Goal: Task Accomplishment & Management: Manage account settings

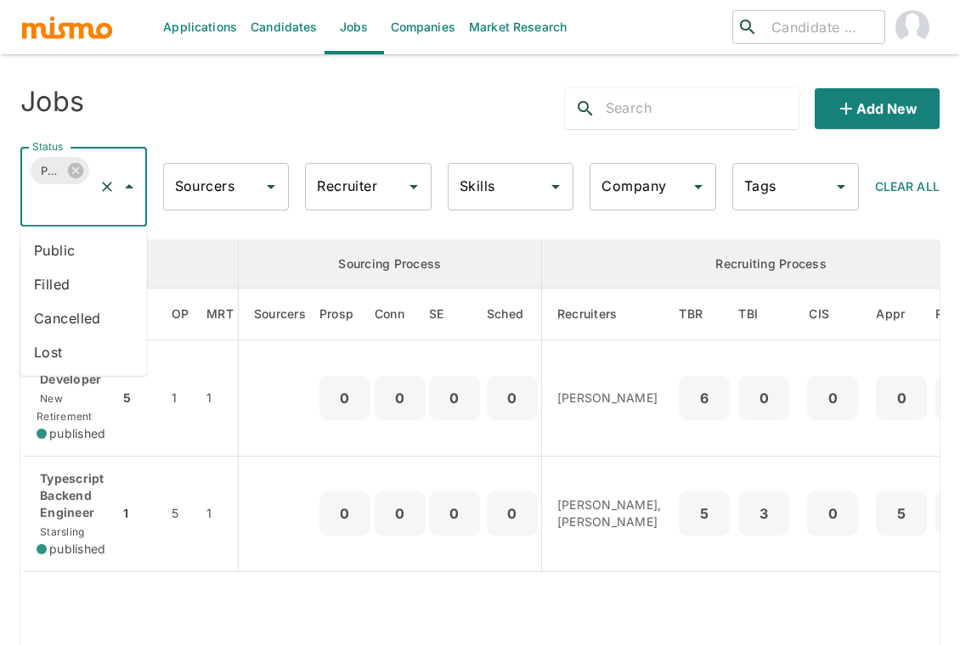
click at [70, 207] on input "Status" at bounding box center [60, 203] width 64 height 32
click at [64, 248] on li "Public" at bounding box center [83, 251] width 127 height 34
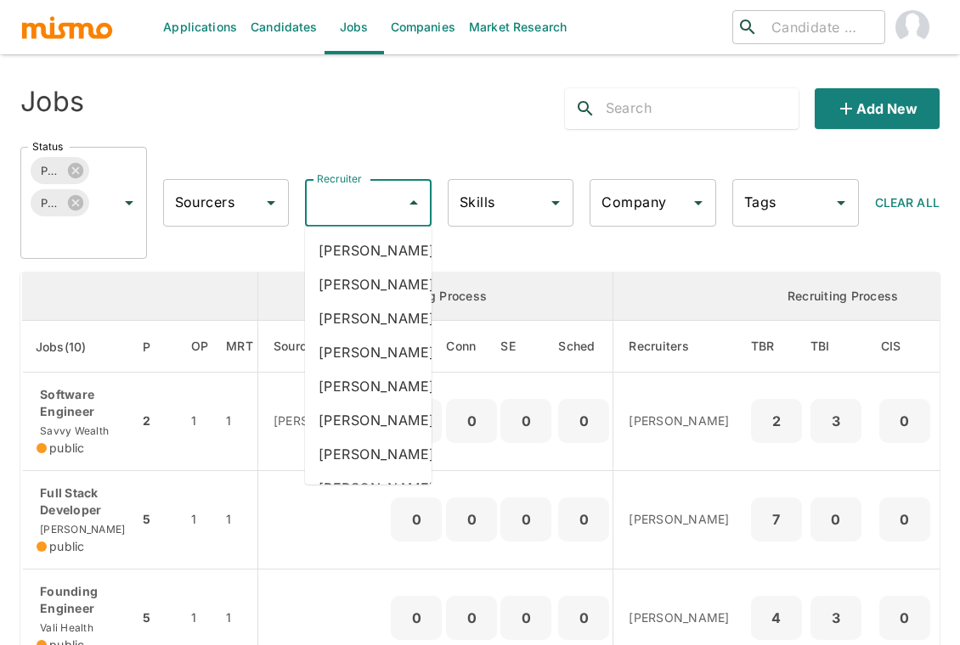
click at [353, 206] on input "Recruiter" at bounding box center [356, 203] width 86 height 32
type input "carm"
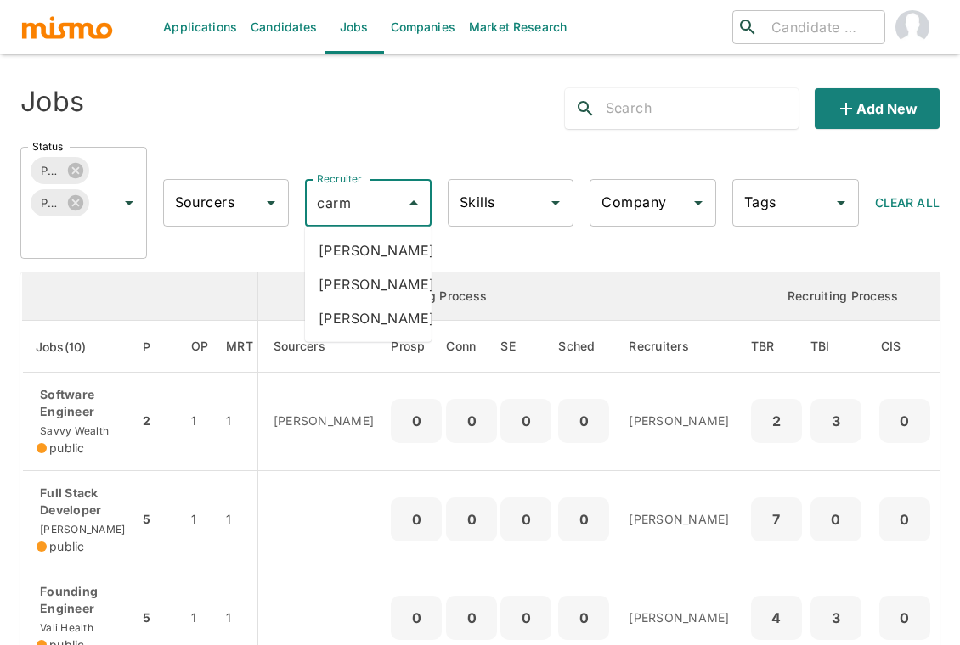
click at [347, 302] on li "Carmen Vilachá" at bounding box center [368, 285] width 127 height 34
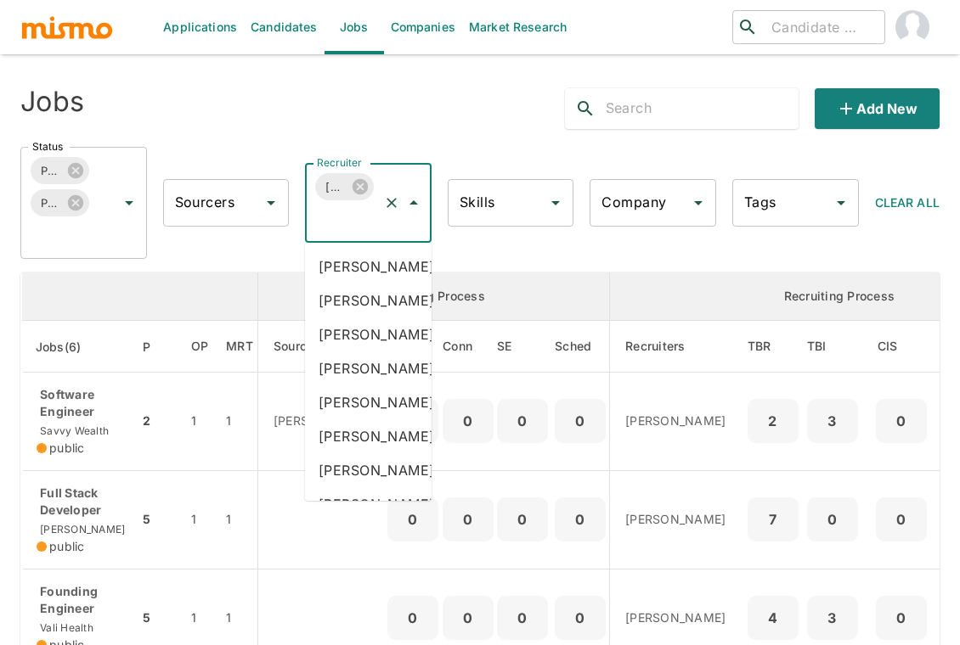
click at [338, 224] on input "Recruiter" at bounding box center [345, 219] width 64 height 32
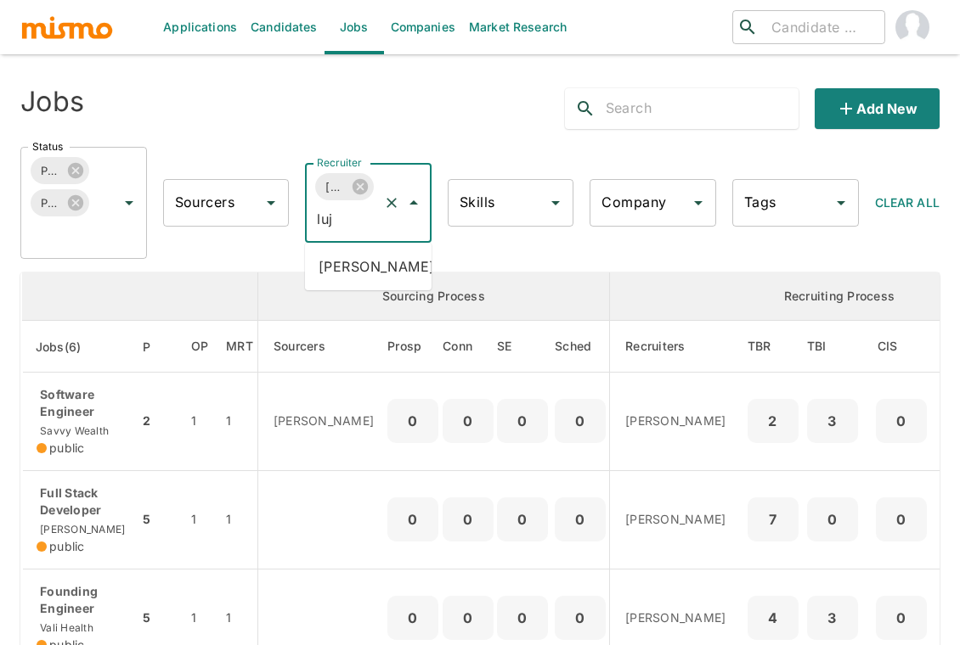
type input "luja"
click at [360, 271] on li "Maria Lujan Ciommo" at bounding box center [368, 267] width 127 height 34
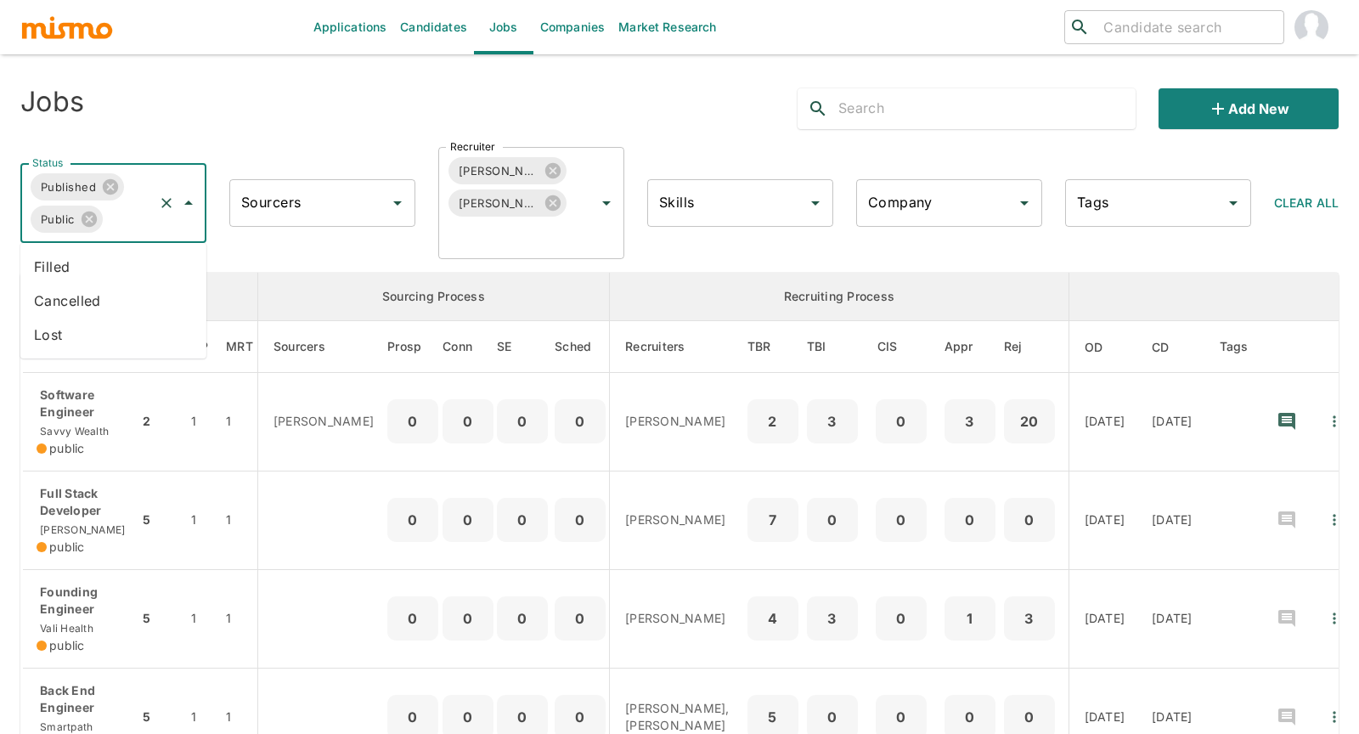
click at [130, 216] on input "Status" at bounding box center [128, 219] width 47 height 32
click at [104, 264] on li "Filled" at bounding box center [113, 267] width 186 height 34
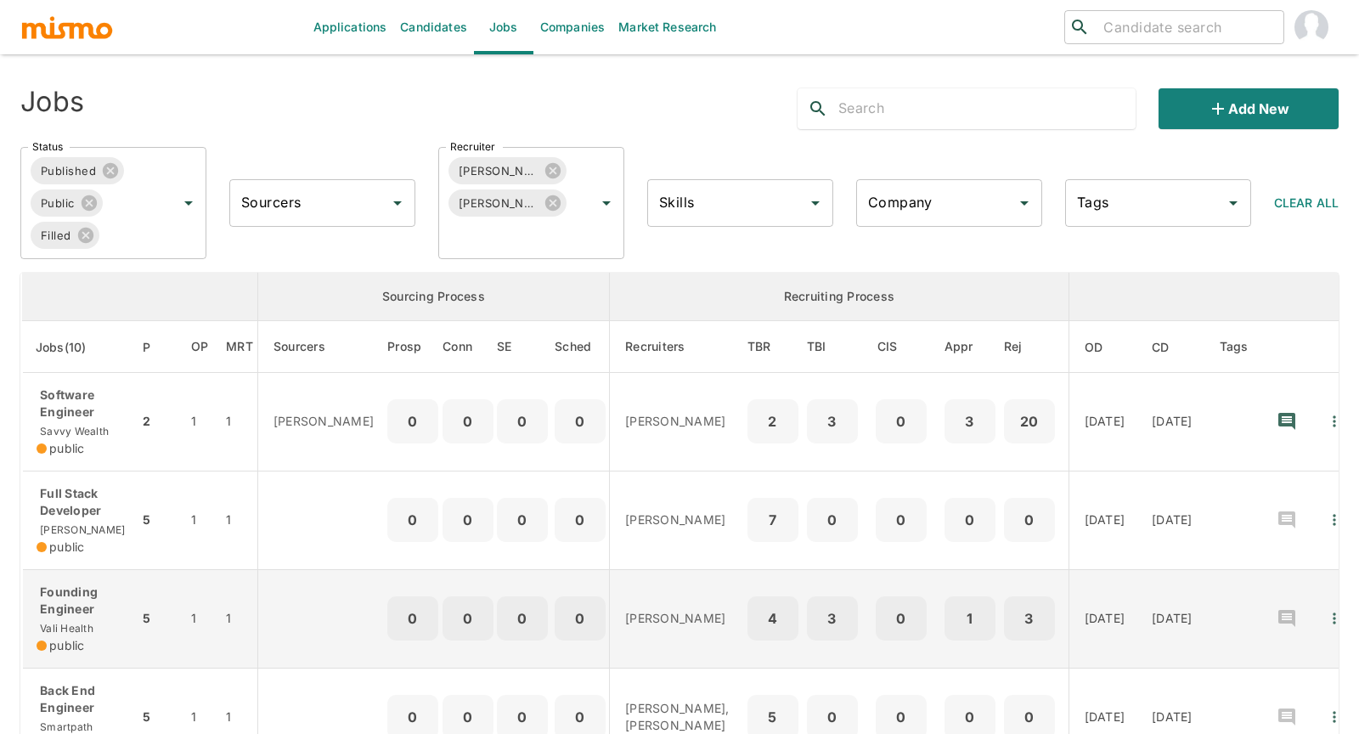
click at [81, 600] on p "Founding Engineer" at bounding box center [81, 600] width 88 height 34
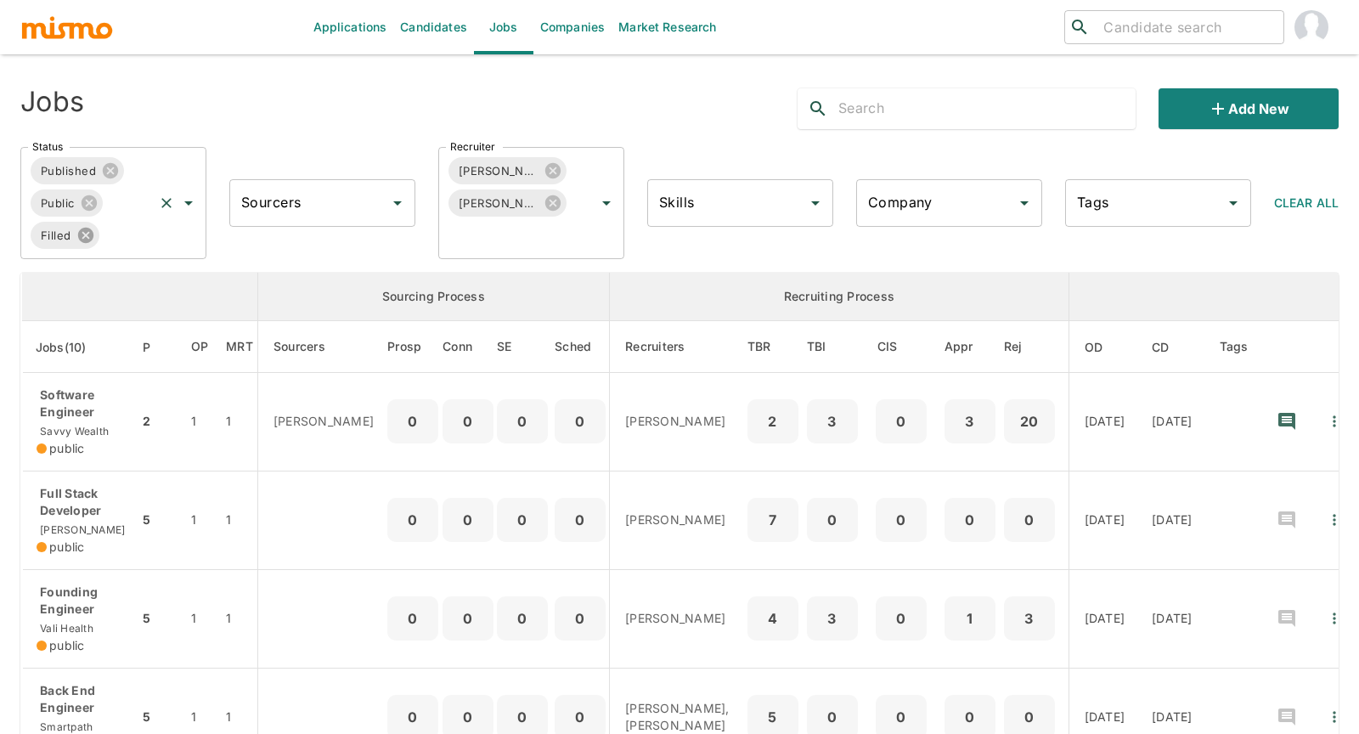
click at [88, 236] on icon at bounding box center [84, 235] width 15 height 15
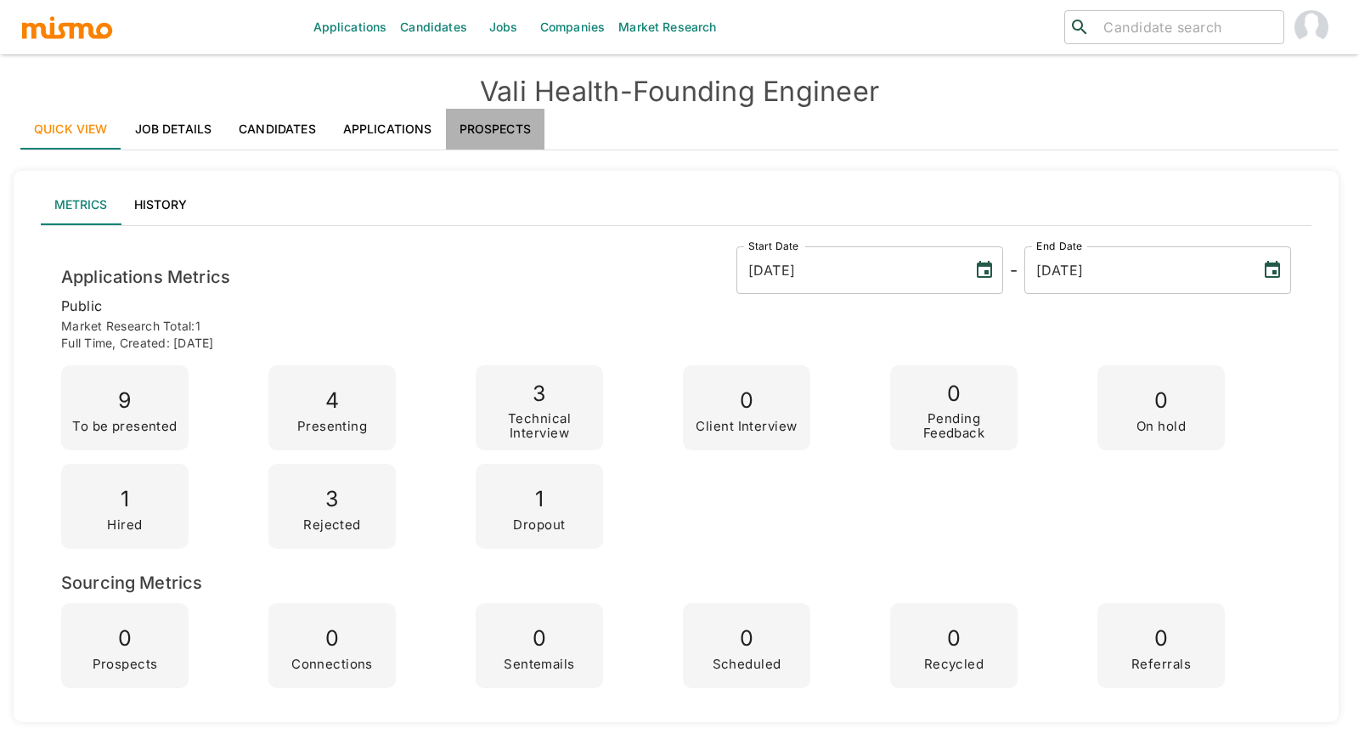
click at [505, 130] on link "Prospects" at bounding box center [495, 129] width 99 height 41
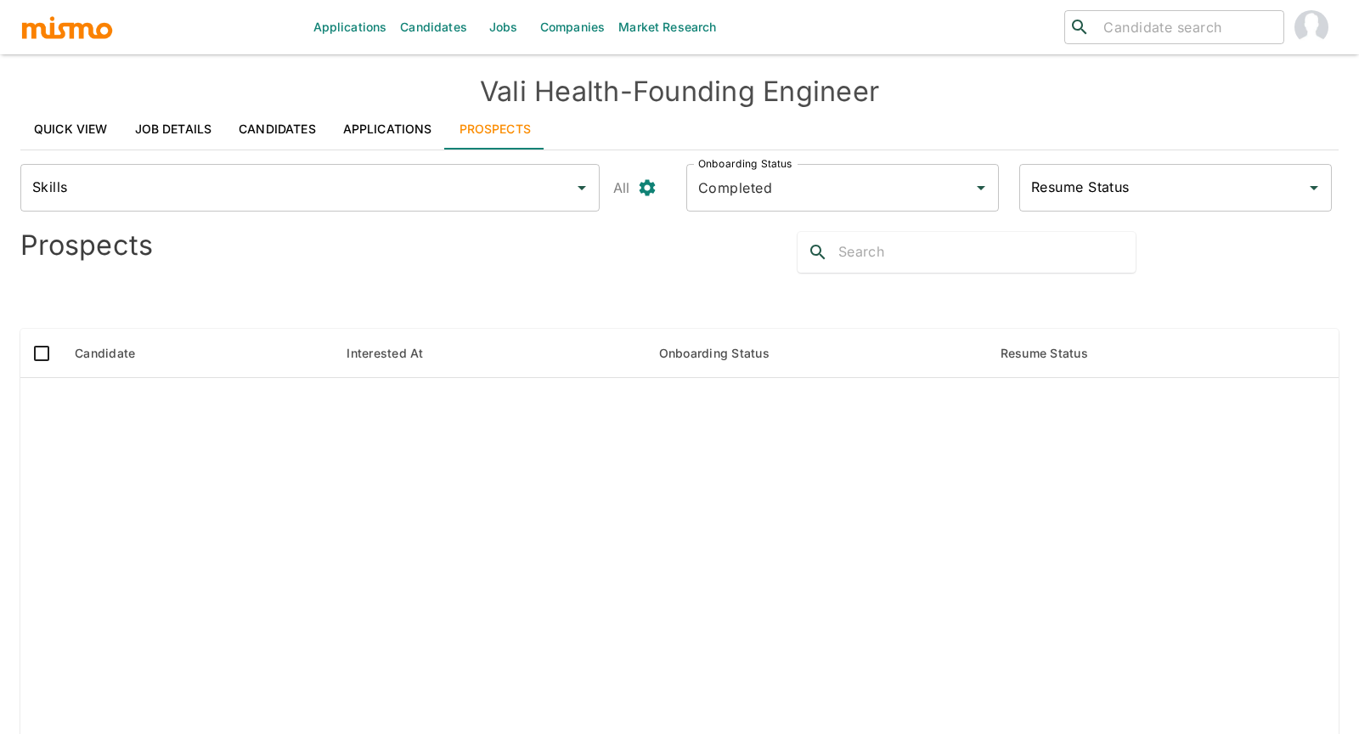
click at [369, 126] on link "Applications" at bounding box center [388, 129] width 116 height 41
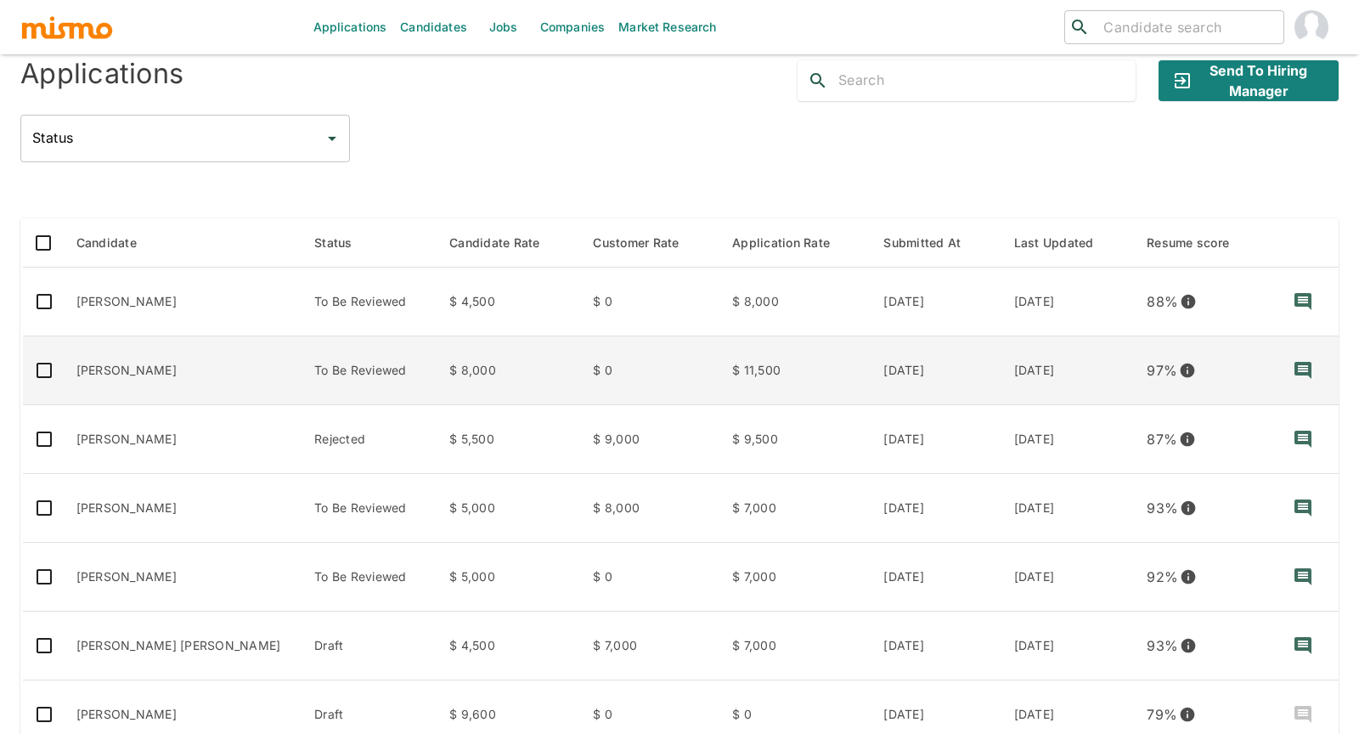
scroll to position [150, 0]
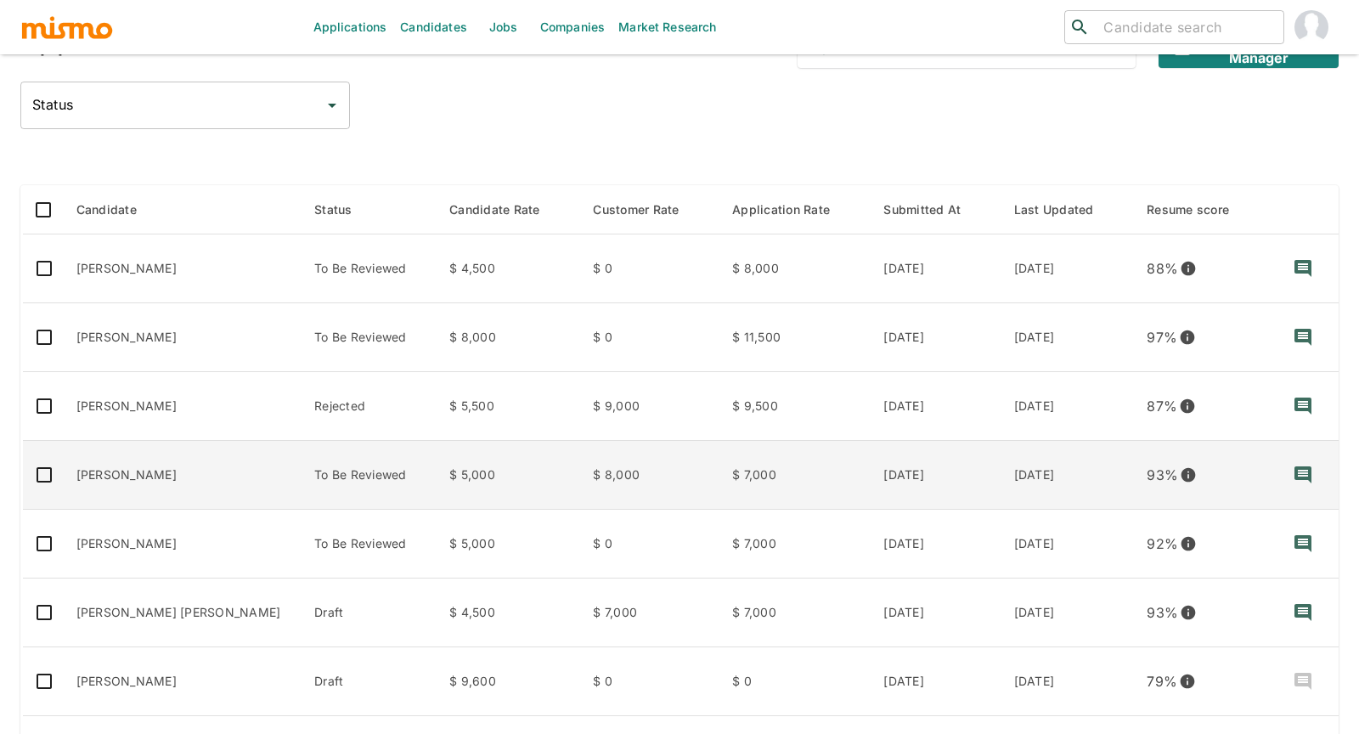
click at [206, 489] on td "[PERSON_NAME]" at bounding box center [182, 475] width 239 height 69
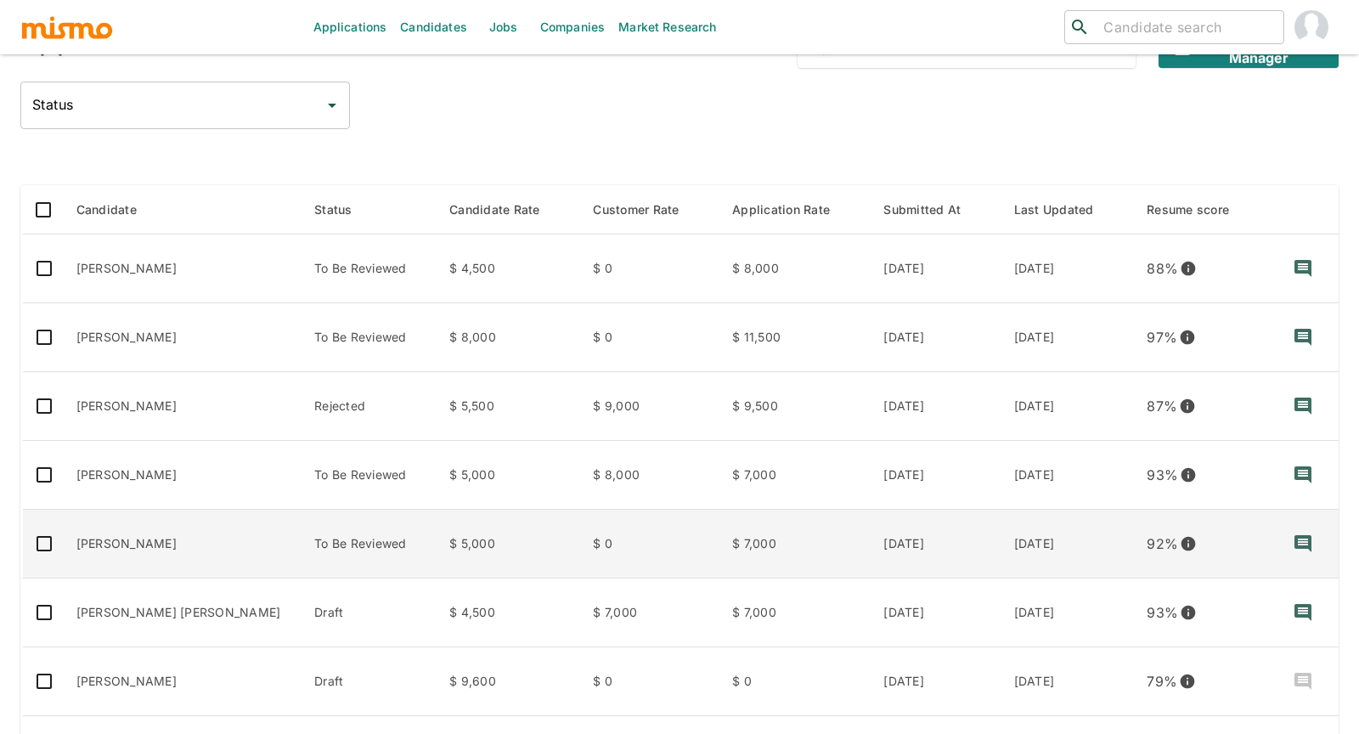
click at [485, 554] on td "$ 5,000" at bounding box center [508, 544] width 144 height 69
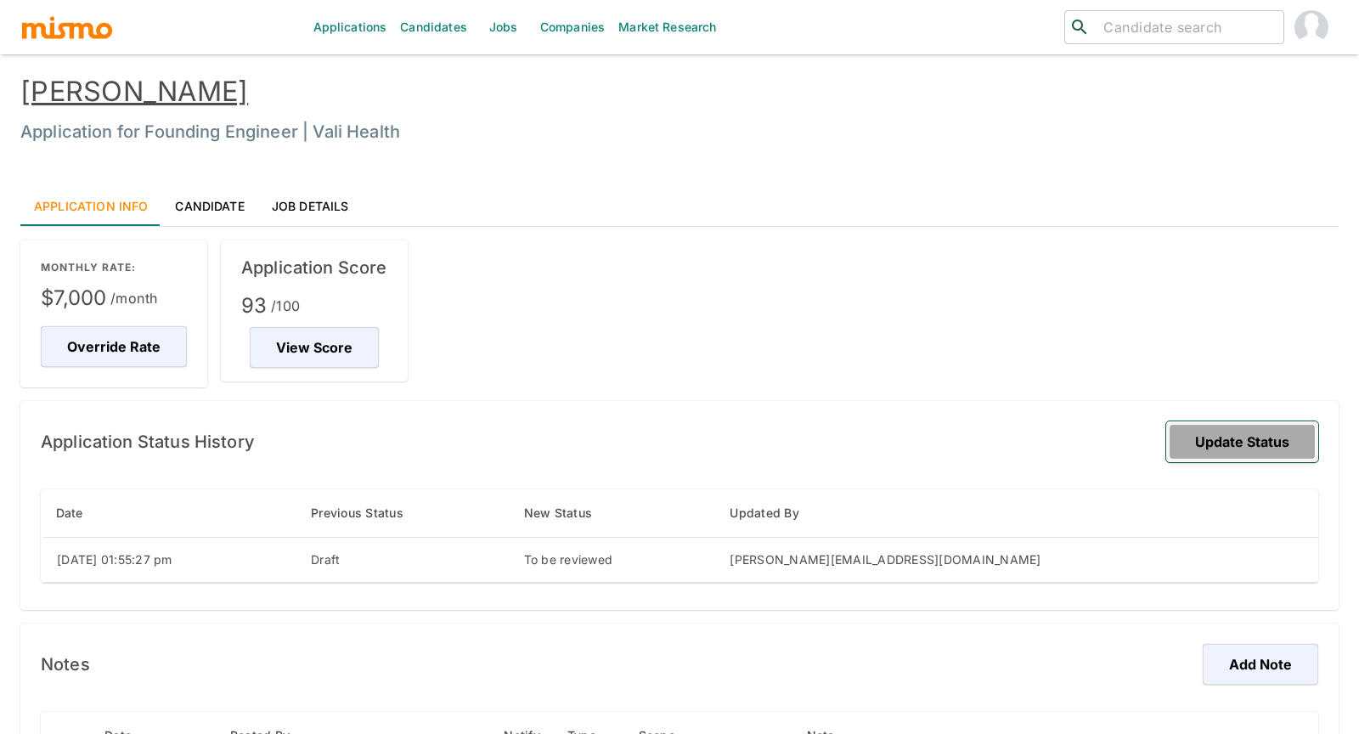
click at [1236, 432] on button "Update Status" at bounding box center [1242, 441] width 152 height 41
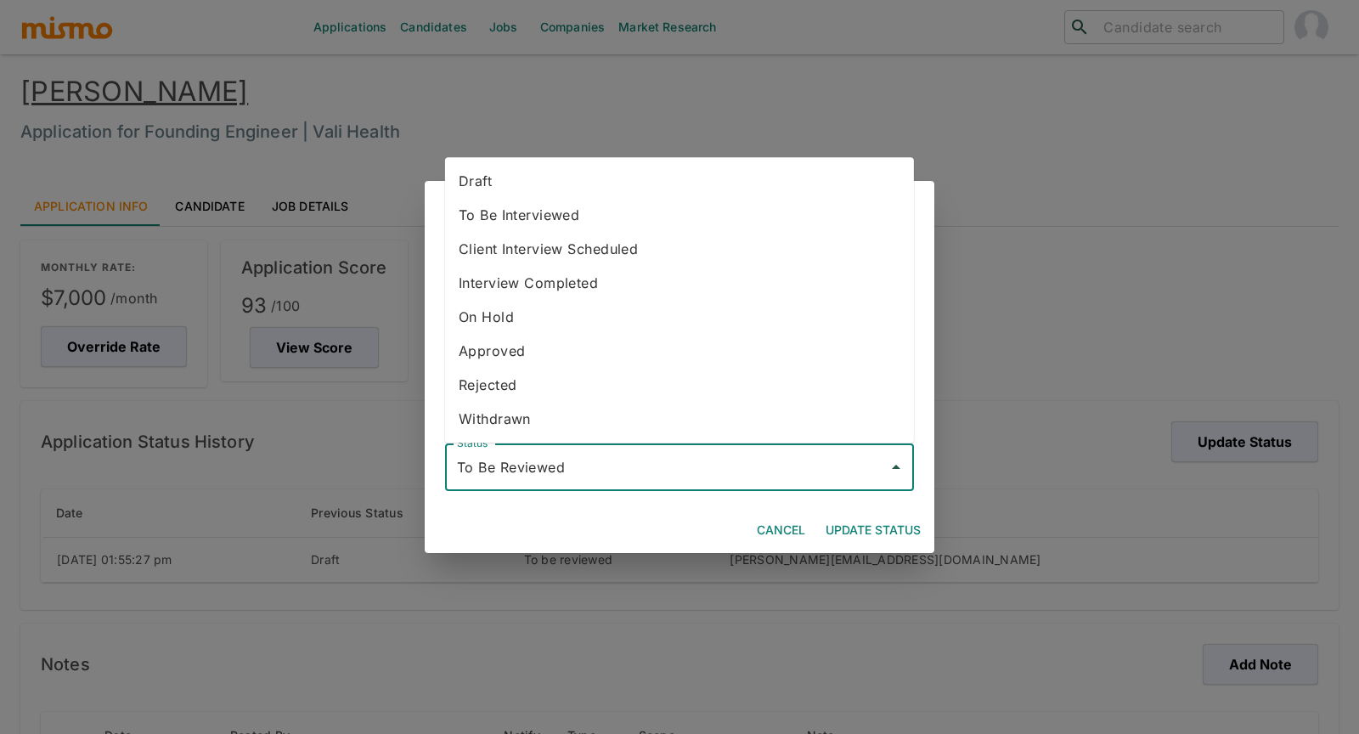
click at [745, 458] on input "To Be Reviewed" at bounding box center [667, 467] width 428 height 32
click at [582, 213] on li "To Be Interviewed" at bounding box center [679, 215] width 469 height 34
type input "To Be Interviewed"
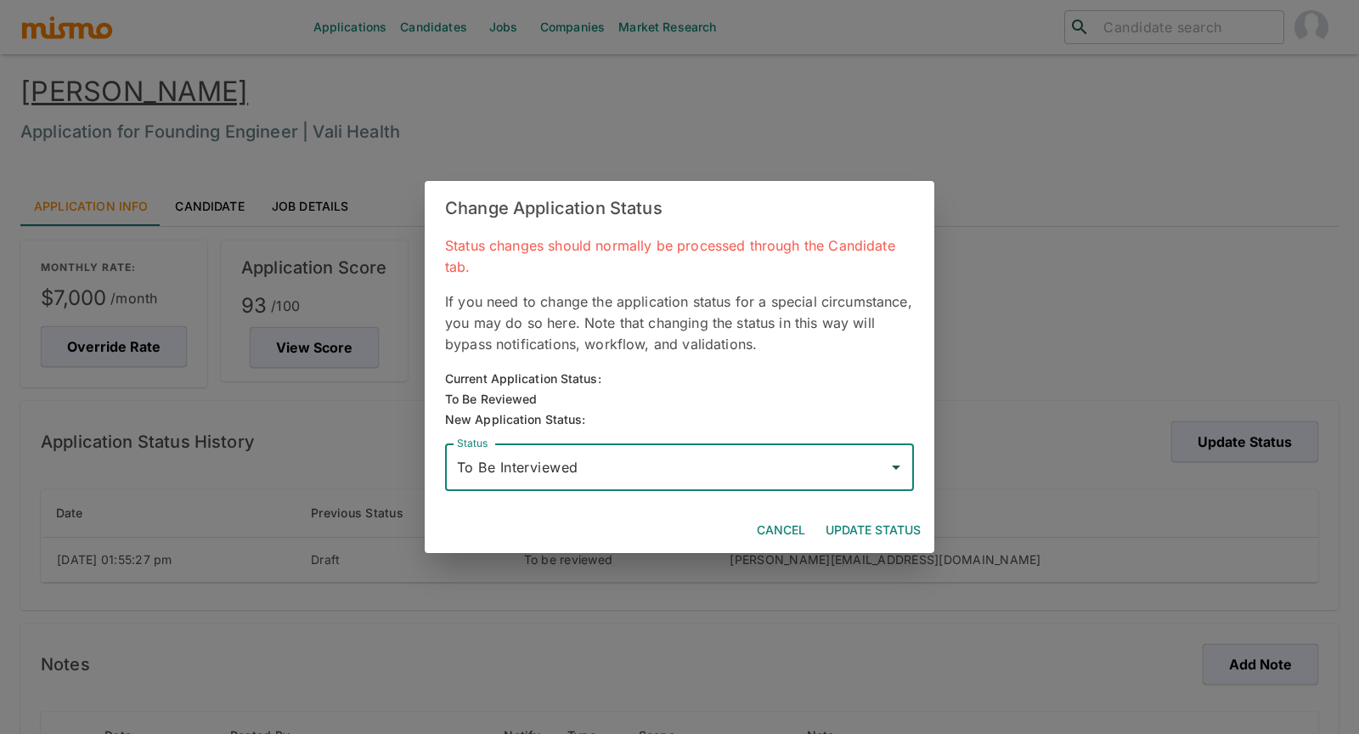
click at [871, 531] on button "Update Status" at bounding box center [873, 530] width 109 height 31
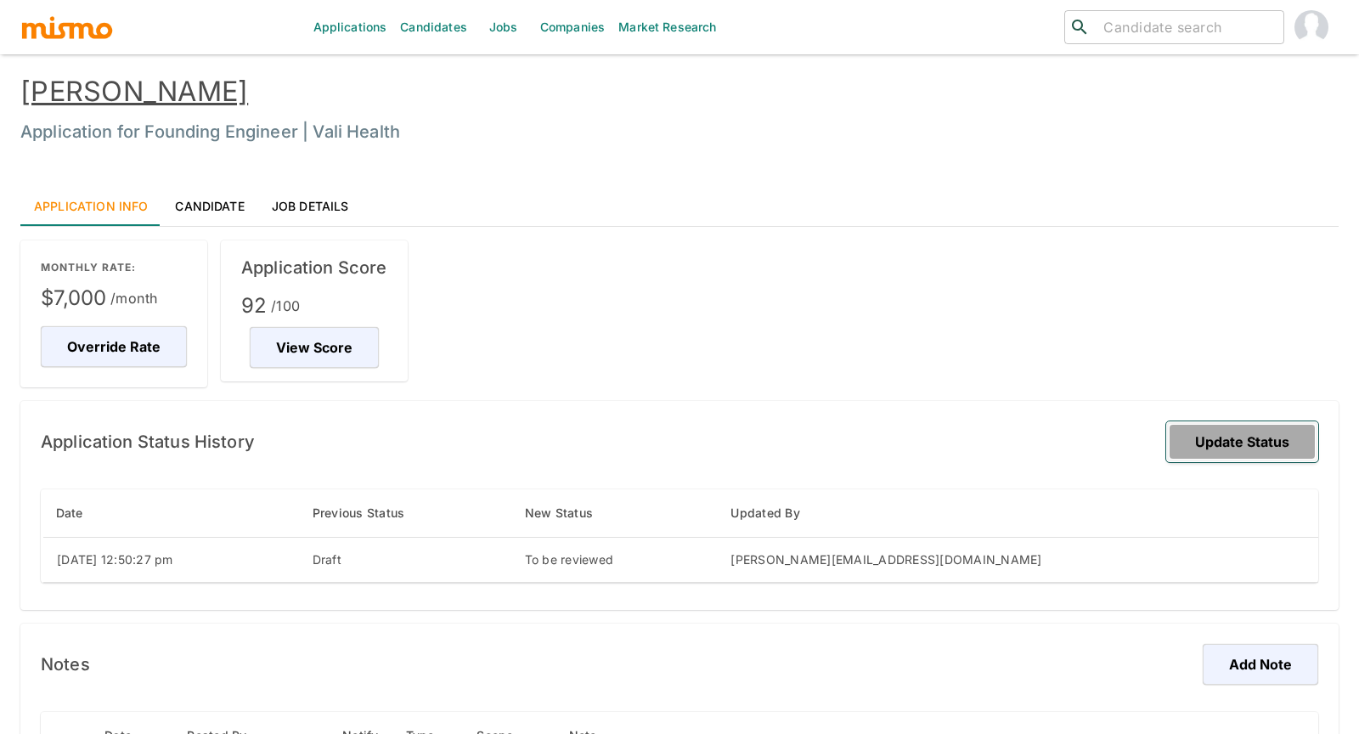
click at [1200, 444] on button "Update Status" at bounding box center [1242, 441] width 152 height 41
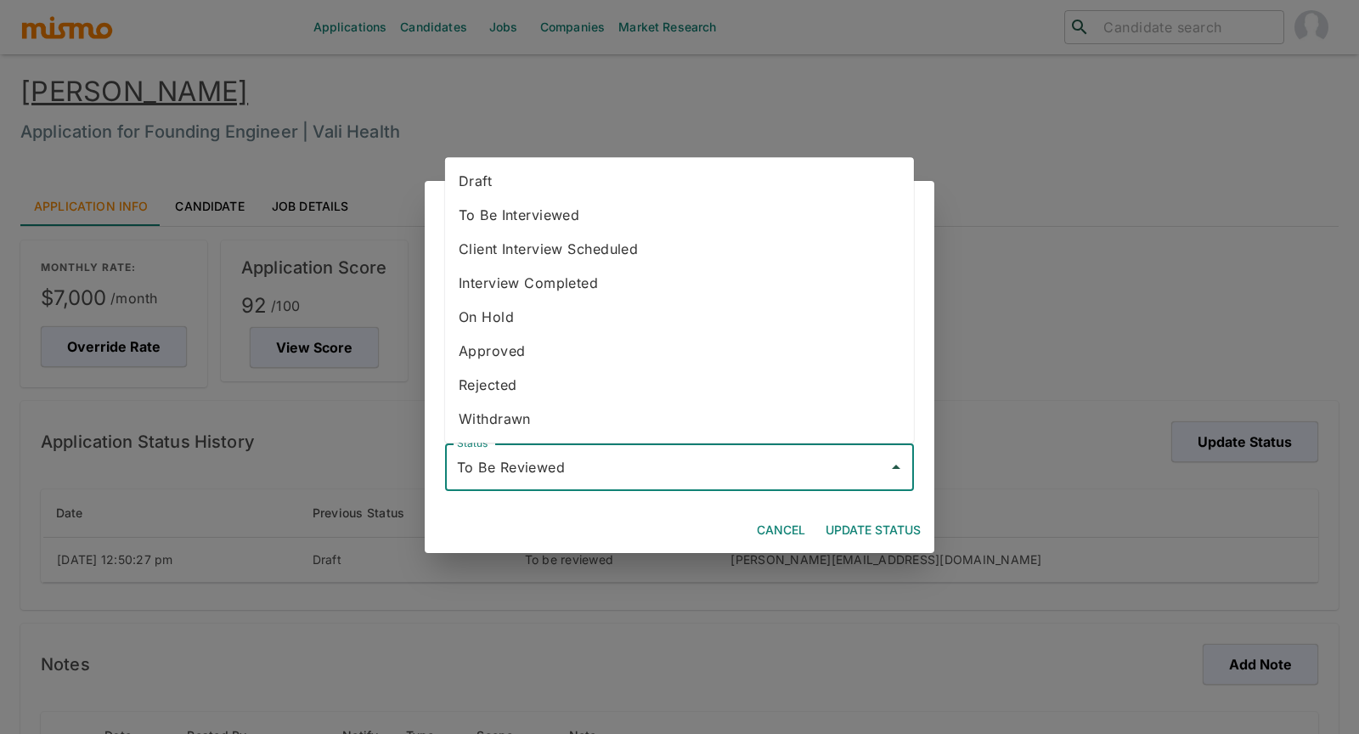
click at [512, 473] on input "To Be Reviewed" at bounding box center [667, 467] width 428 height 32
click at [546, 217] on li "To Be Interviewed" at bounding box center [679, 215] width 469 height 34
type input "To Be Interviewed"
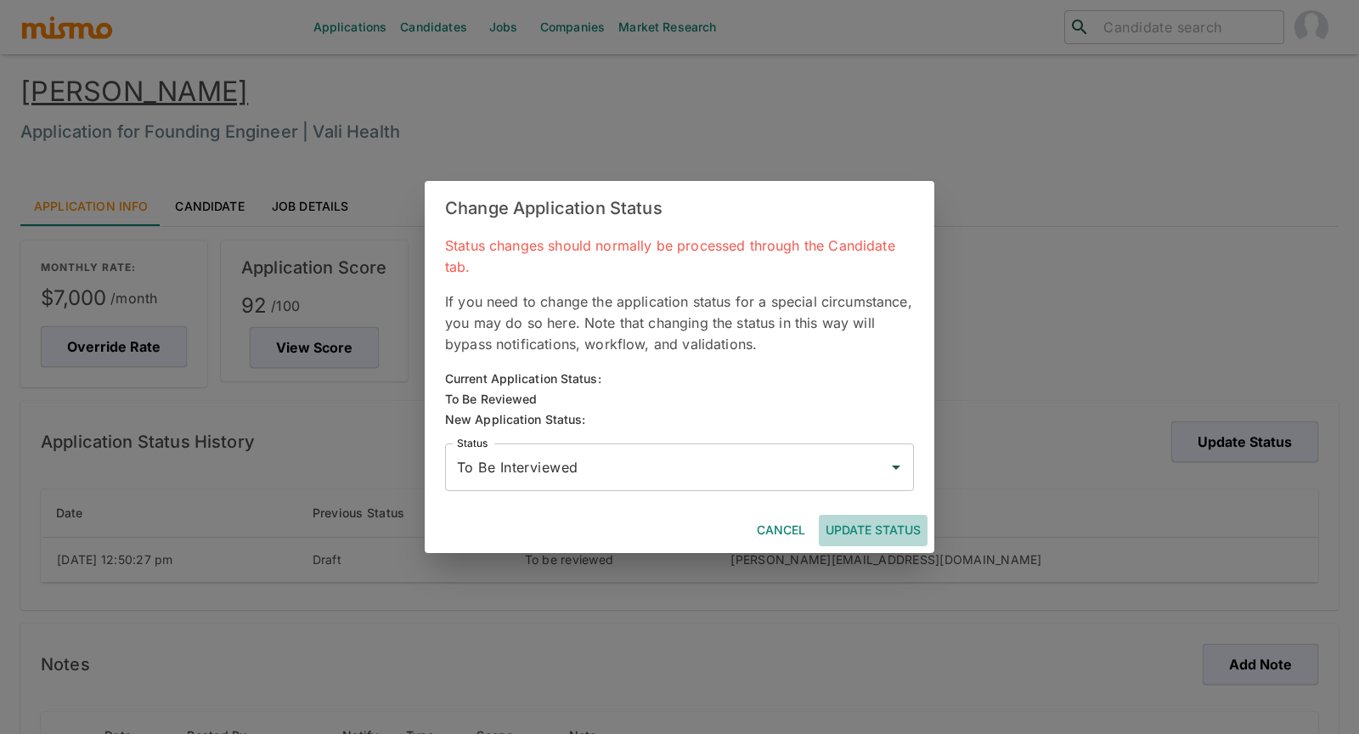
click at [857, 528] on button "Update Status" at bounding box center [873, 530] width 109 height 31
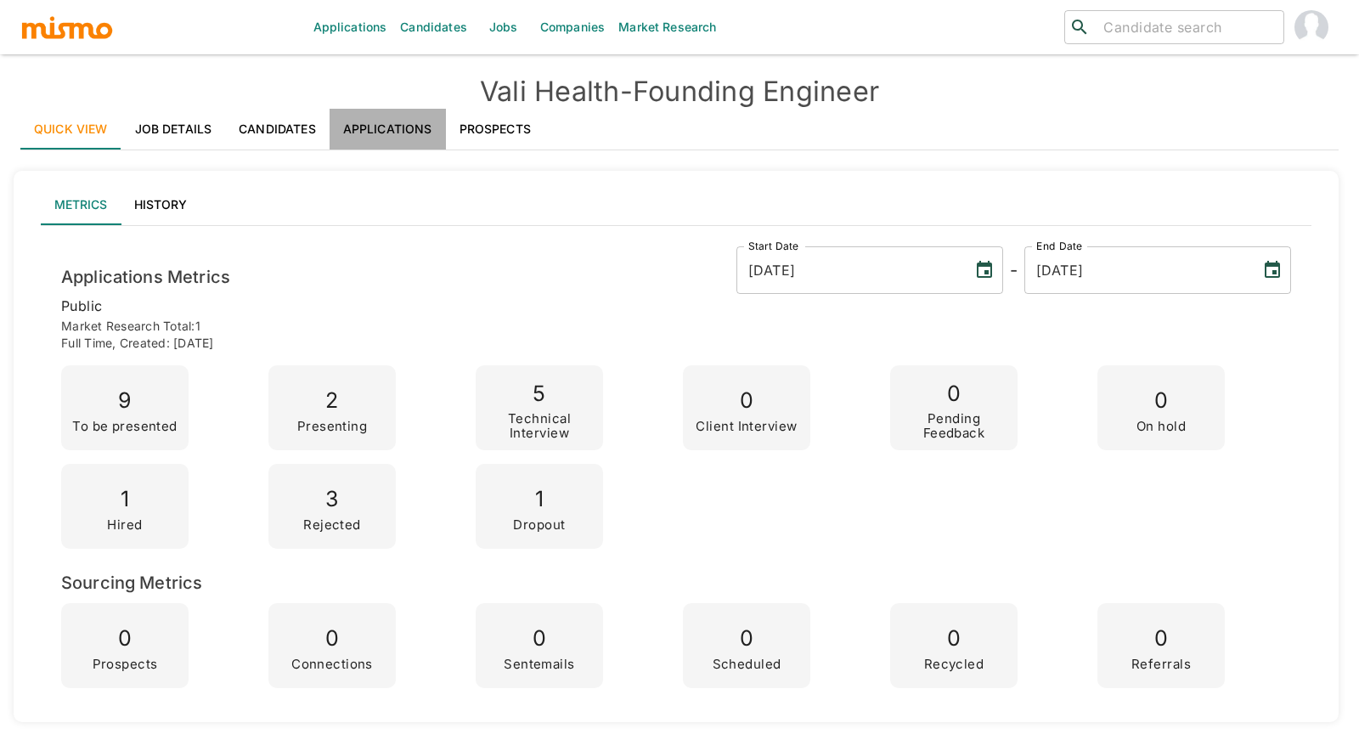
click at [394, 130] on link "Applications" at bounding box center [388, 129] width 116 height 41
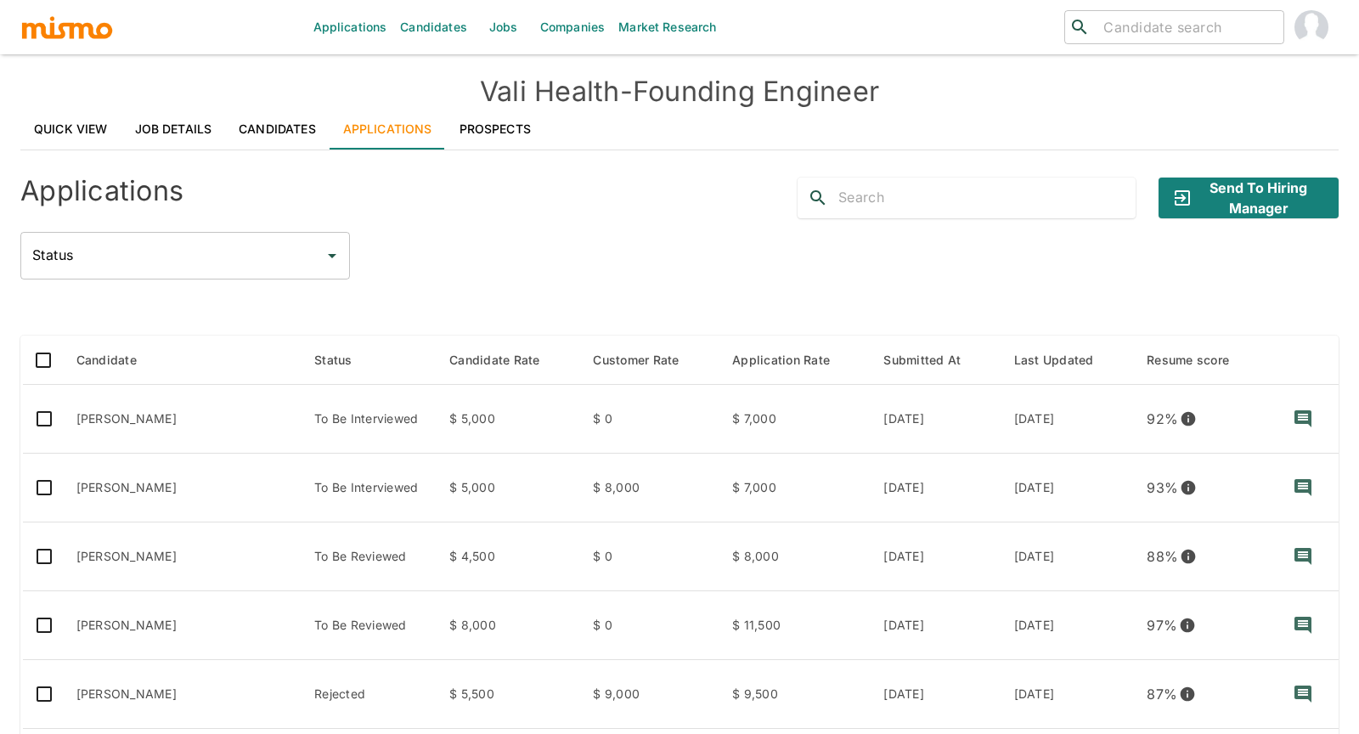
click at [484, 127] on link "Prospects" at bounding box center [495, 129] width 99 height 41
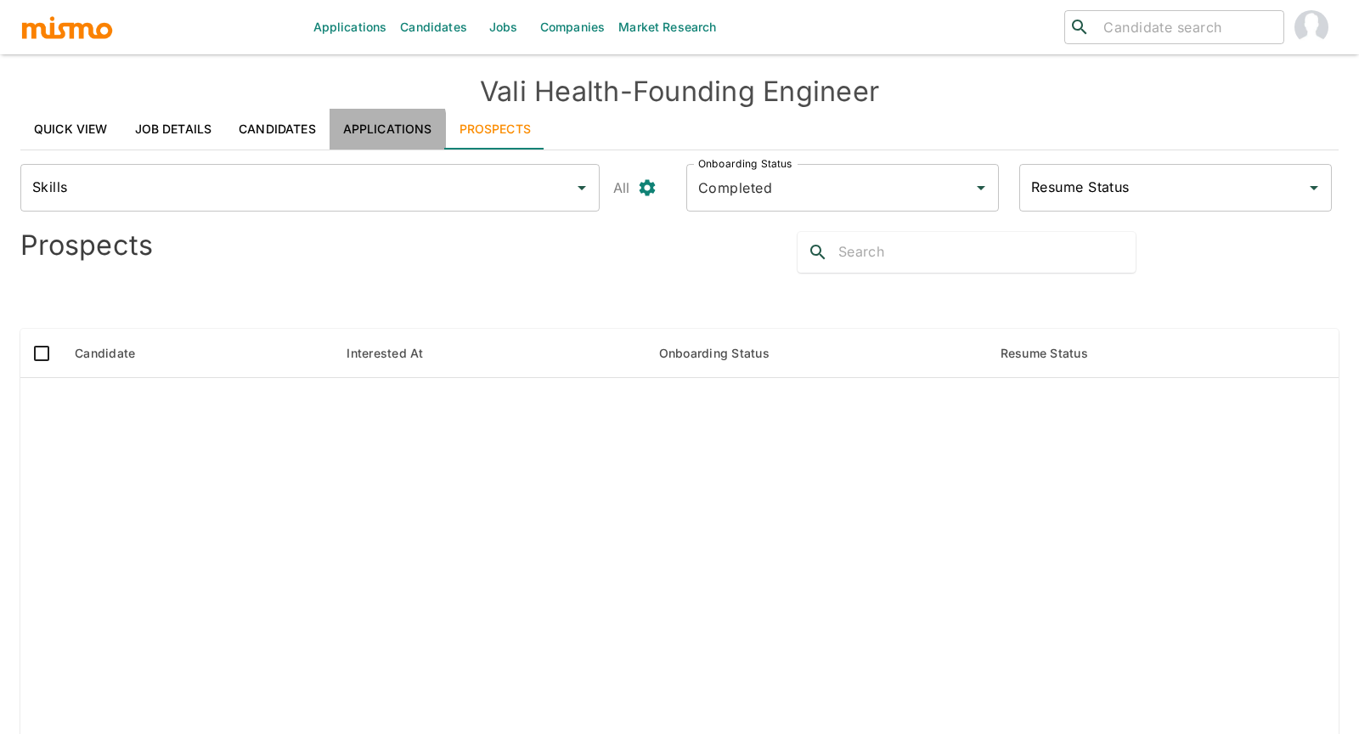
click at [345, 132] on link "Applications" at bounding box center [388, 129] width 116 height 41
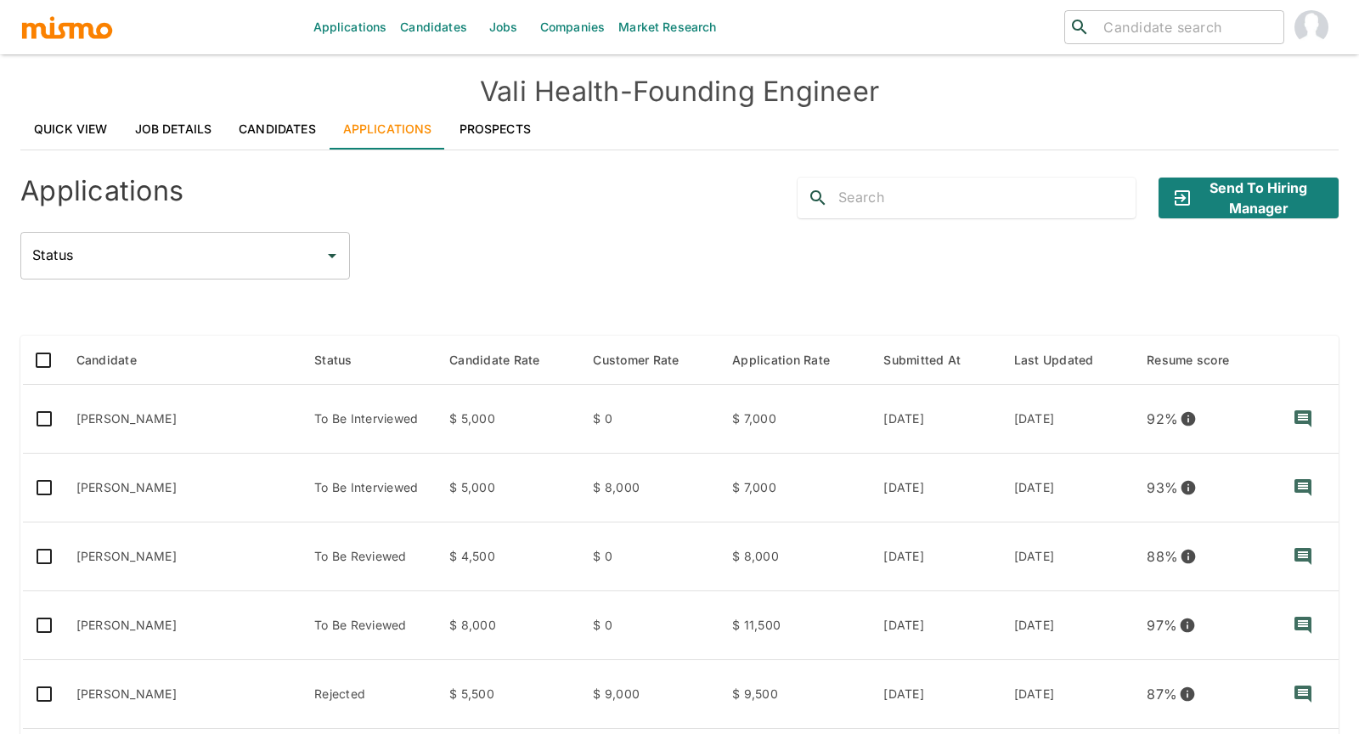
click at [82, 126] on link "Quick View" at bounding box center [70, 129] width 101 height 41
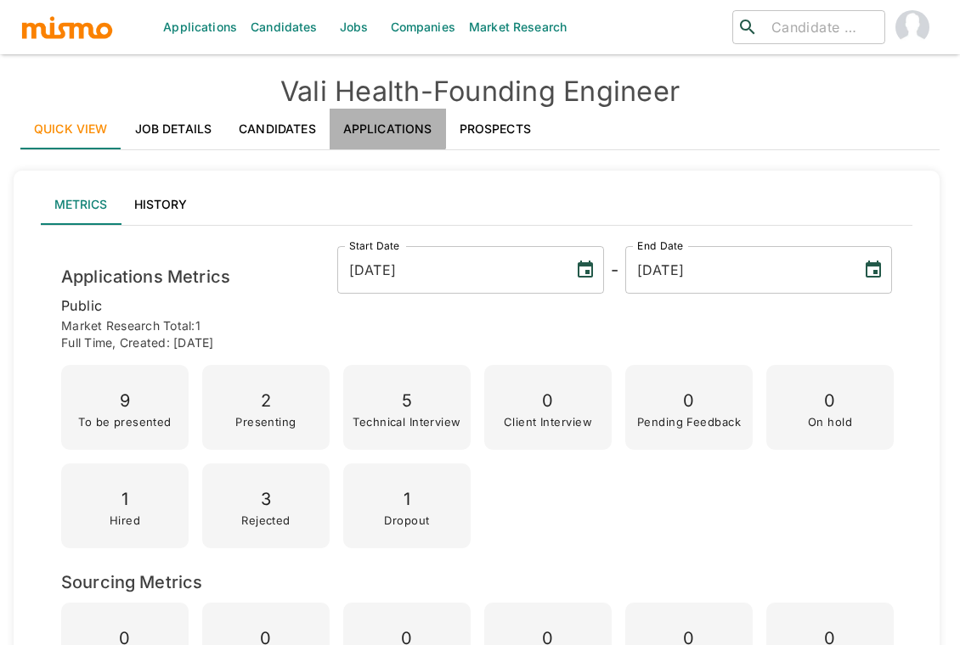
click at [382, 120] on link "Applications" at bounding box center [388, 129] width 116 height 41
